Goal: Task Accomplishment & Management: Manage account settings

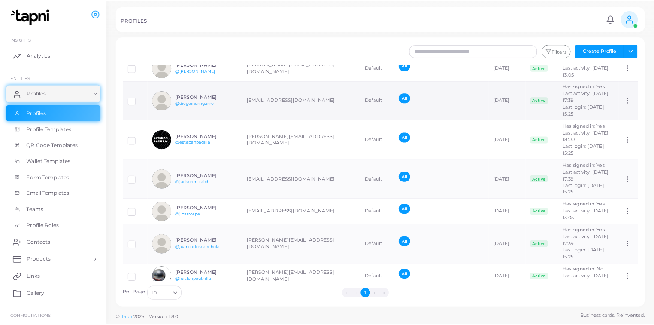
scroll to position [101, 0]
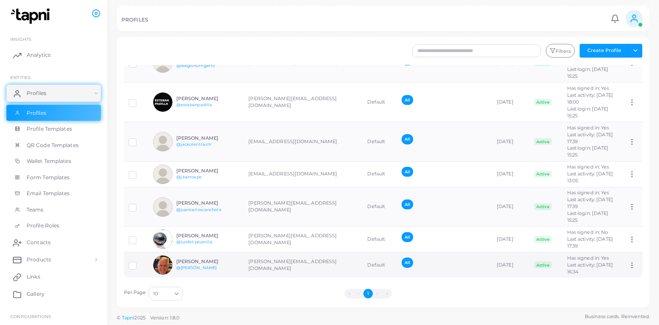
click at [294, 261] on td "[PERSON_NAME][EMAIL_ADDRESS][DOMAIN_NAME]" at bounding box center [303, 264] width 119 height 25
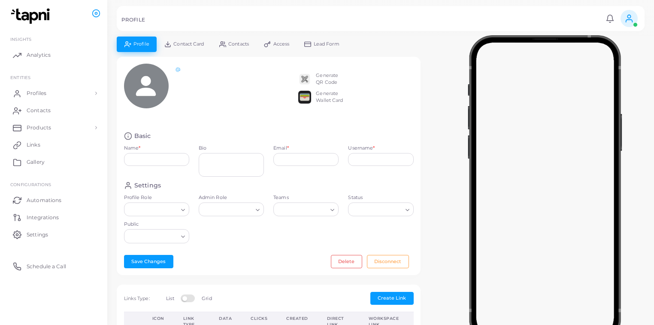
type input "**********"
type input "******"
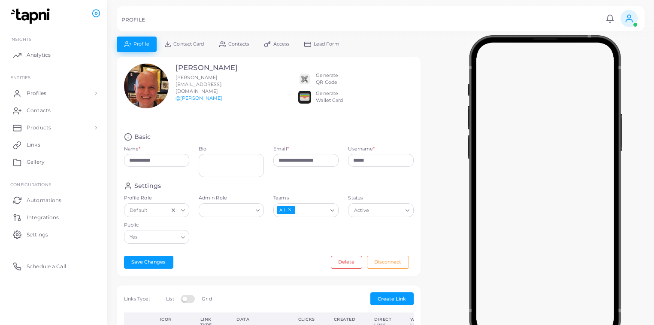
click at [331, 44] on span "Lead Form" at bounding box center [327, 44] width 26 height 5
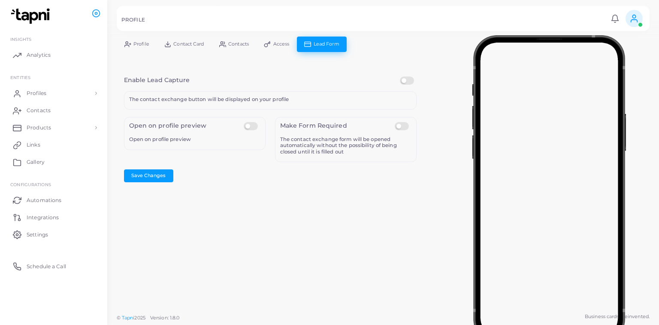
click at [290, 45] on link "Access" at bounding box center [277, 43] width 40 height 15
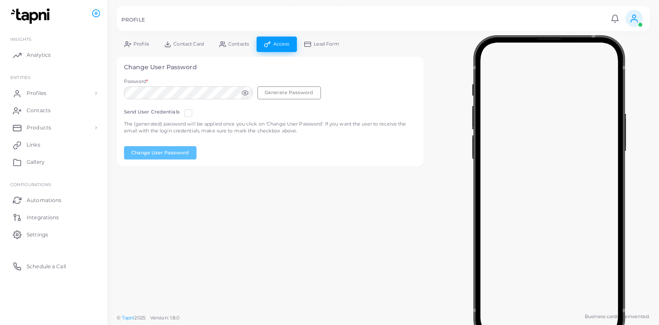
click at [237, 45] on span "Contacts" at bounding box center [238, 44] width 21 height 5
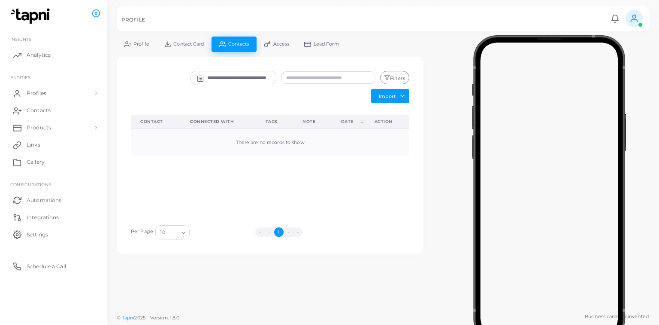
click at [181, 43] on span "Contact Card" at bounding box center [188, 44] width 30 height 5
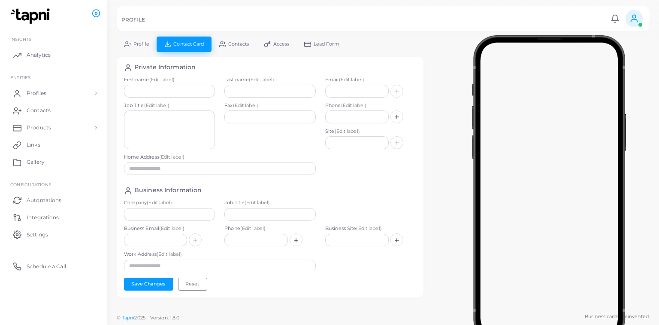
click at [121, 42] on link "Profile" at bounding box center [137, 43] width 40 height 15
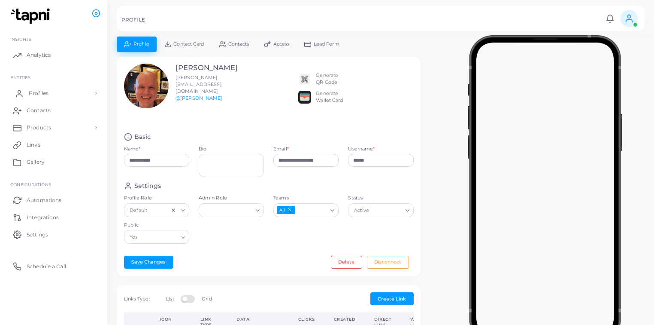
click at [46, 88] on link "Profiles" at bounding box center [53, 93] width 94 height 17
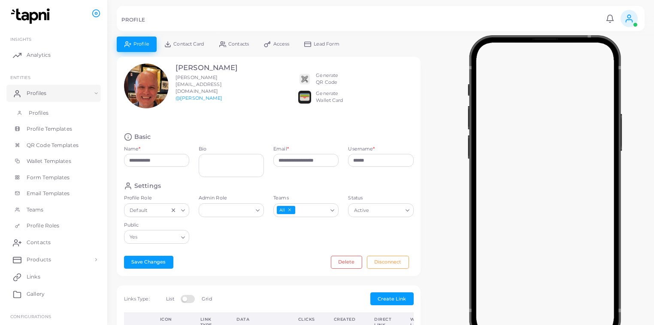
click at [57, 111] on link "Profiles" at bounding box center [53, 113] width 94 height 16
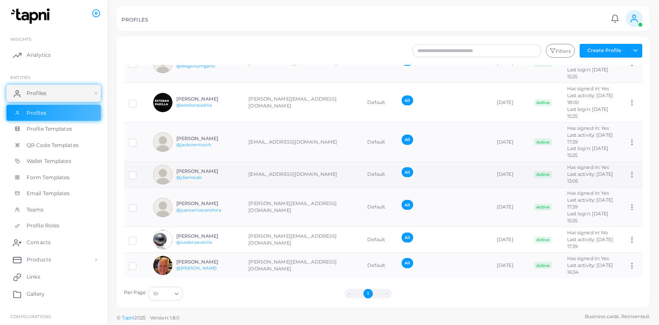
scroll to position [101, 0]
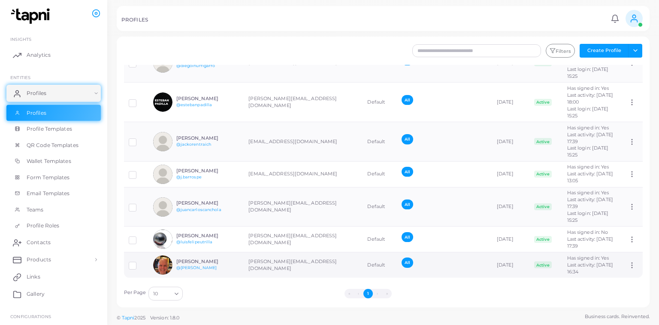
click at [628, 266] on icon at bounding box center [632, 265] width 8 height 8
click at [630, 278] on span "Assign Product" at bounding box center [623, 276] width 36 height 7
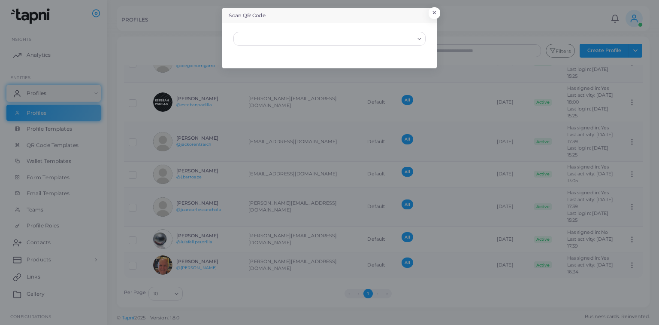
click at [407, 57] on div "Loading..." at bounding box center [329, 46] width 205 height 36
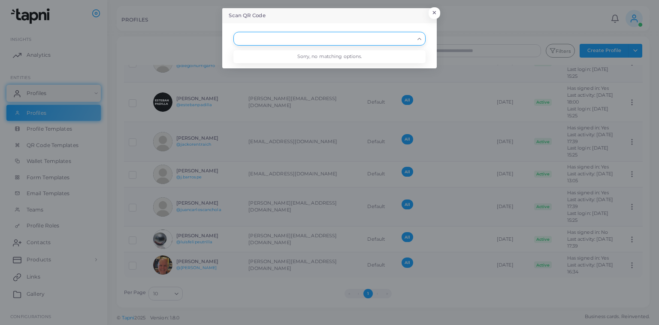
click at [409, 42] on input "Search for option" at bounding box center [325, 38] width 176 height 9
click at [417, 36] on icon "Search for option" at bounding box center [419, 39] width 6 height 6
click at [420, 39] on polyline "Search for option" at bounding box center [419, 39] width 3 height 2
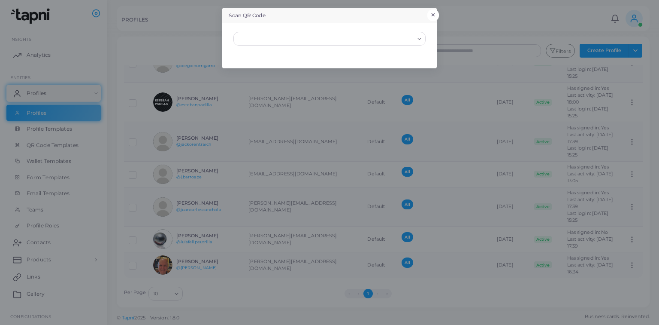
click at [435, 15] on button "×" at bounding box center [434, 14] width 12 height 11
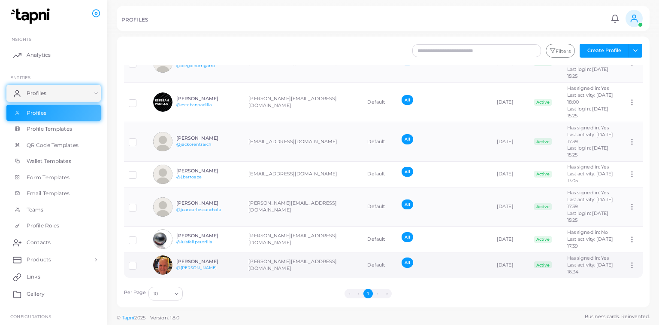
click at [261, 263] on td "[PERSON_NAME][EMAIL_ADDRESS][DOMAIN_NAME]" at bounding box center [303, 264] width 119 height 25
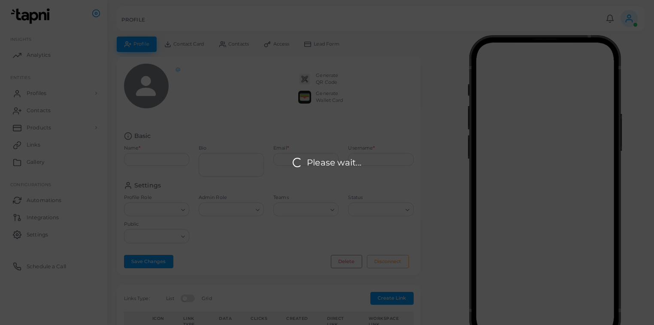
type input "**********"
type input "******"
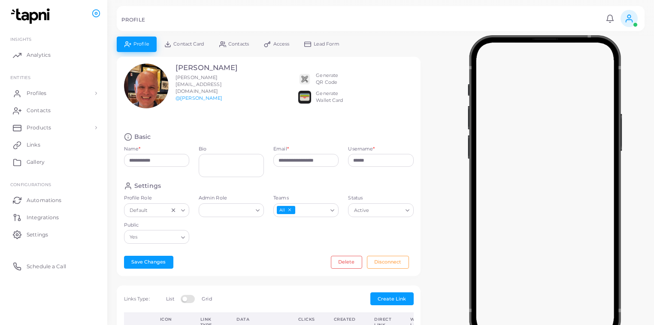
click at [274, 44] on span "Access" at bounding box center [281, 44] width 16 height 5
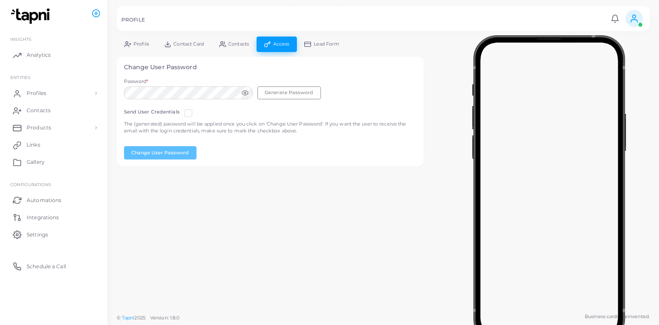
click at [246, 91] on icon at bounding box center [245, 92] width 7 height 7
